Goal: Entertainment & Leisure: Consume media (video, audio)

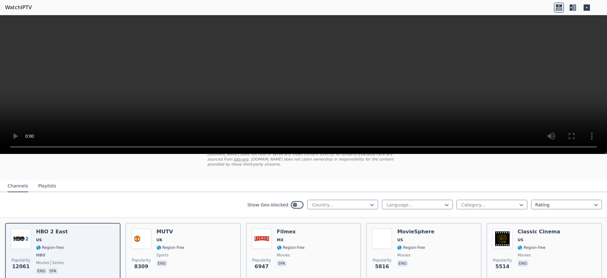
scroll to position [45, 0]
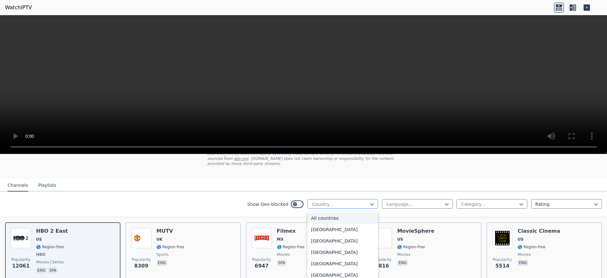
click at [345, 202] on div at bounding box center [340, 204] width 58 height 6
type input "***"
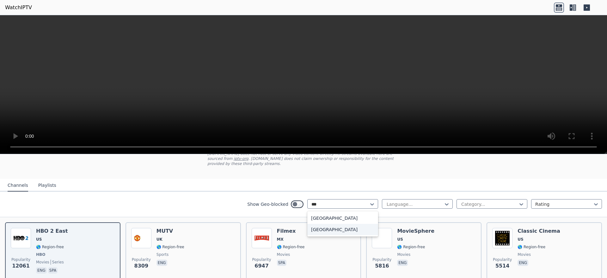
click at [328, 227] on div "[GEOGRAPHIC_DATA]" at bounding box center [342, 229] width 71 height 11
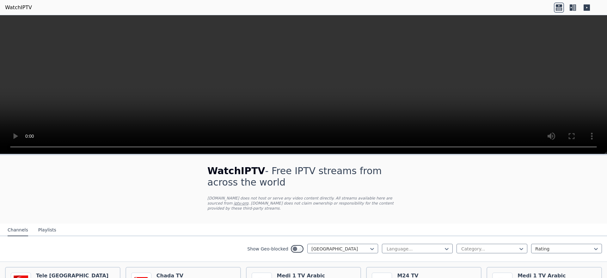
scroll to position [33, 0]
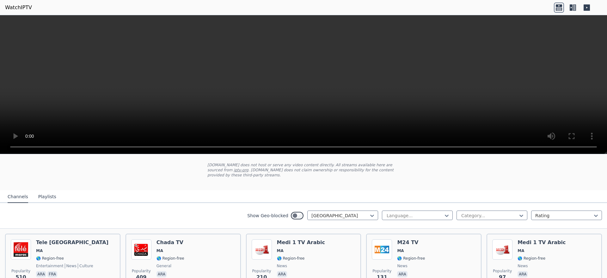
click at [50, 193] on button "Playlists" at bounding box center [47, 197] width 18 height 12
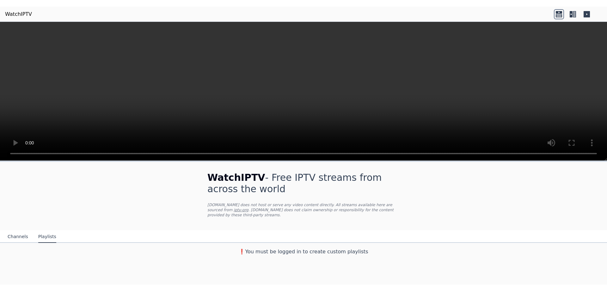
scroll to position [0, 0]
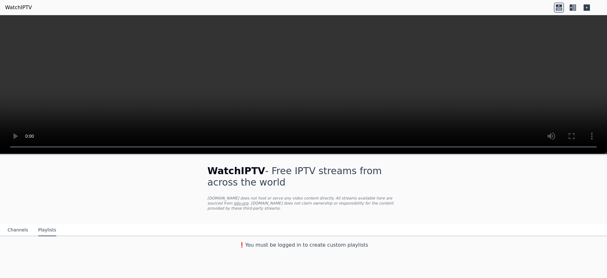
click at [15, 224] on button "Channels" at bounding box center [18, 230] width 21 height 12
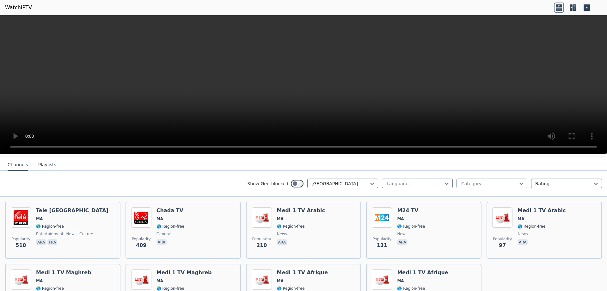
scroll to position [65, 0]
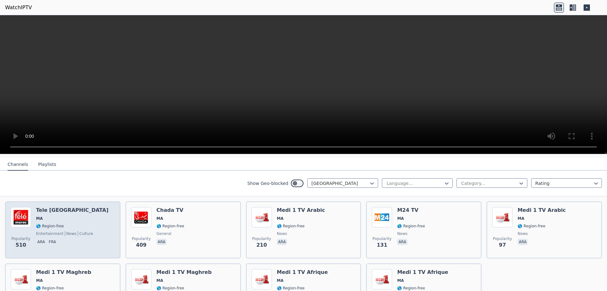
click at [34, 207] on div "Popularity 510 Tele [GEOGRAPHIC_DATA] [GEOGRAPHIC_DATA] 🌎 Region-free entertain…" at bounding box center [63, 230] width 104 height 46
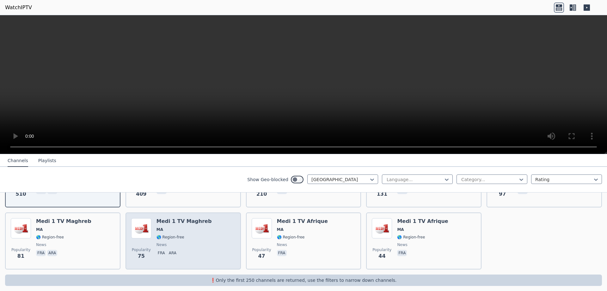
click at [147, 229] on img at bounding box center [141, 228] width 20 height 20
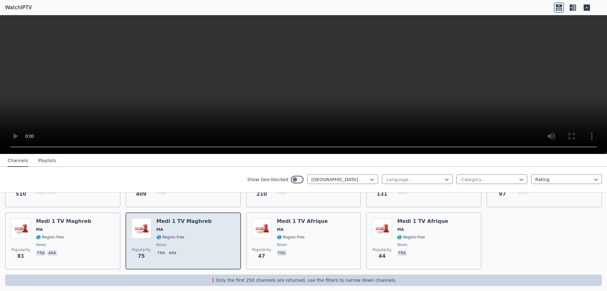
click at [147, 229] on img at bounding box center [141, 228] width 20 height 20
click at [146, 229] on img at bounding box center [141, 228] width 20 height 20
